Goal: Task Accomplishment & Management: Manage account settings

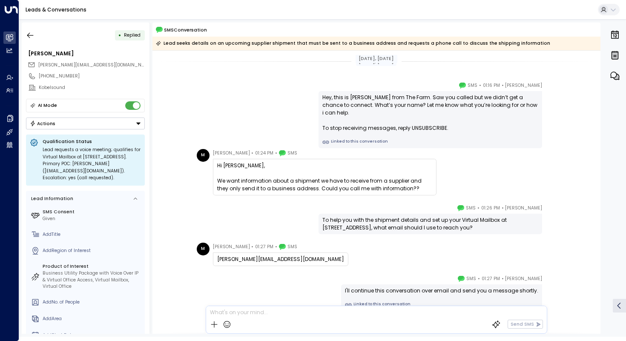
scroll to position [25, 0]
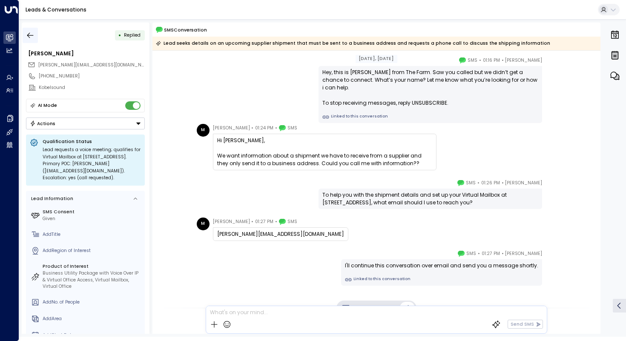
click at [27, 32] on icon "button" at bounding box center [30, 35] width 9 height 9
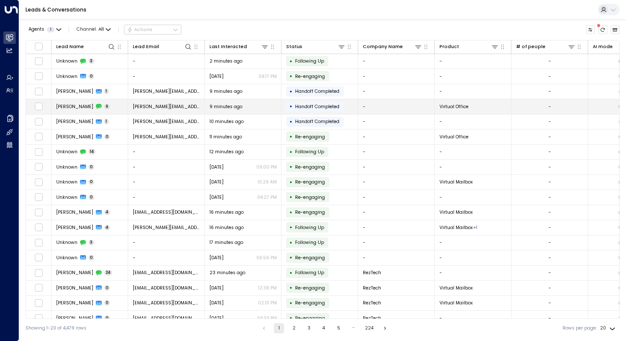
click at [60, 105] on span "[PERSON_NAME]" at bounding box center [74, 107] width 37 height 6
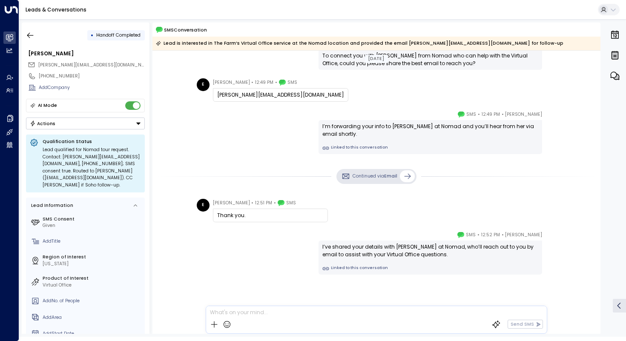
click at [209, 159] on div "[DATE] [DATE] E [PERSON_NAME] • 12:47 PM • SMS Either the Soho or Nomad locatio…" at bounding box center [377, 76] width 448 height 523
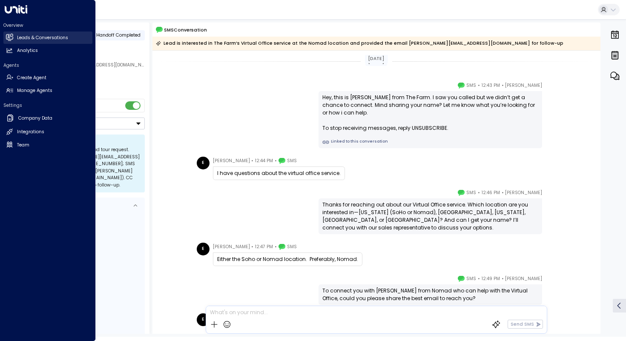
click at [16, 38] on link "Leads & Conversations Leads & Conversations" at bounding box center [47, 38] width 89 height 12
